Goal: Task Accomplishment & Management: Manage account settings

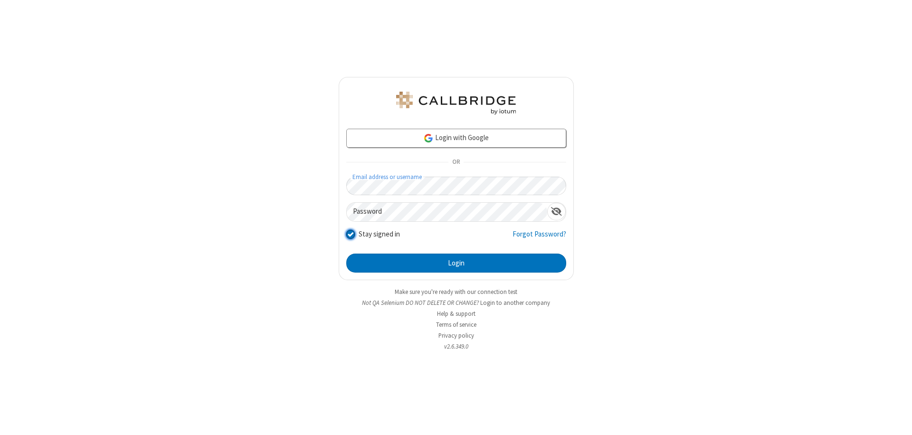
click at [350, 234] on input "Stay signed in" at bounding box center [350, 234] width 9 height 10
checkbox input "false"
click at [456, 263] on button "Login" at bounding box center [456, 263] width 220 height 19
click at [350, 234] on input "Stay signed in" at bounding box center [350, 234] width 9 height 10
checkbox input "false"
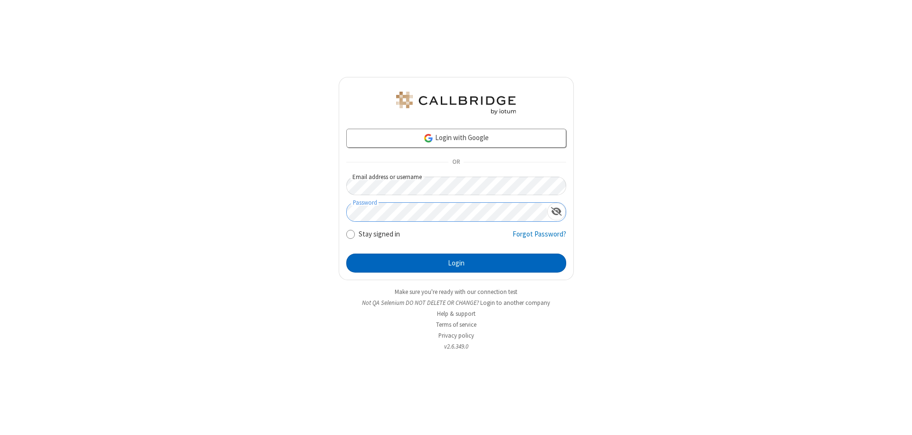
click at [456, 263] on button "Login" at bounding box center [456, 263] width 220 height 19
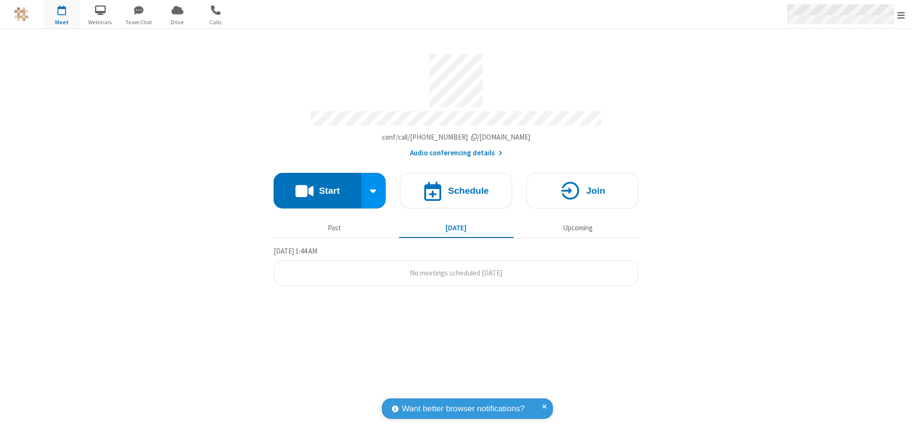
click at [901, 14] on span "Open menu" at bounding box center [901, 15] width 8 height 10
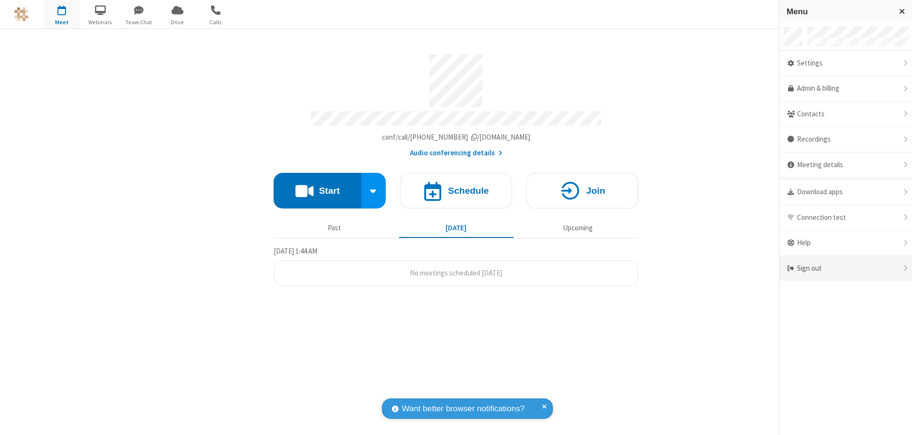
click at [846, 268] on div "Sign out" at bounding box center [846, 268] width 133 height 25
